Goal: Find specific page/section: Find specific page/section

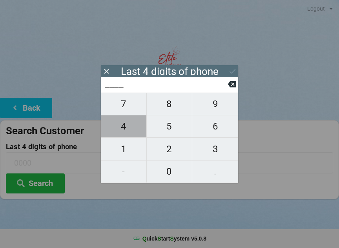
click at [128, 127] on span "4" at bounding box center [124, 126] width 46 height 16
type input "4___"
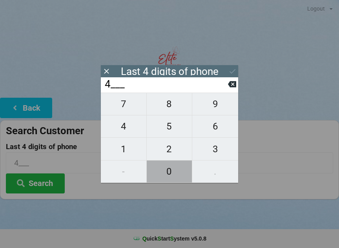
click at [173, 172] on span "0" at bounding box center [170, 171] width 46 height 16
type input "40__"
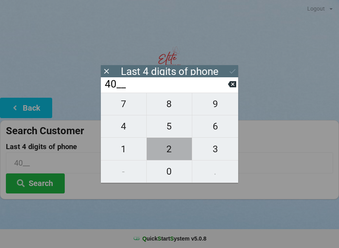
click at [174, 149] on span "2" at bounding box center [170, 149] width 46 height 16
type input "402_"
click at [173, 151] on span "2" at bounding box center [170, 149] width 46 height 16
type input "4022"
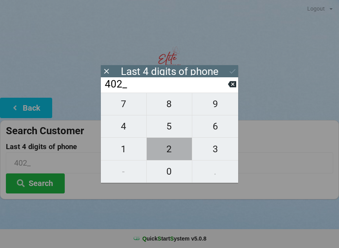
type input "4022"
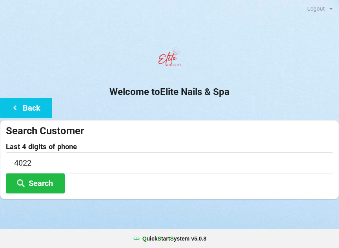
click at [51, 185] on button "Search" at bounding box center [35, 184] width 59 height 20
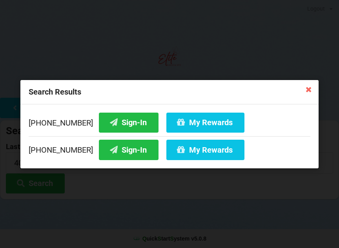
click at [113, 149] on button "Sign-In" at bounding box center [129, 150] width 60 height 20
